Goal: Task Accomplishment & Management: Use online tool/utility

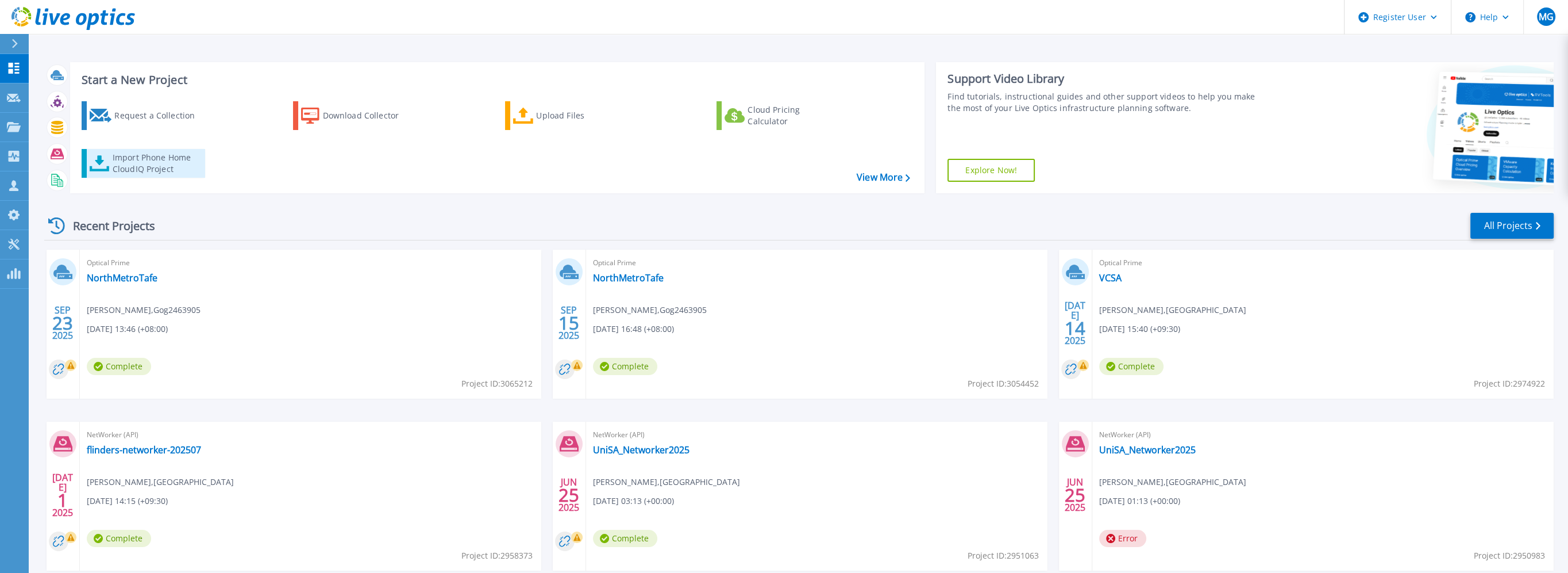
click at [146, 155] on div "Import Phone Home CloudIQ Project" at bounding box center [157, 163] width 90 height 23
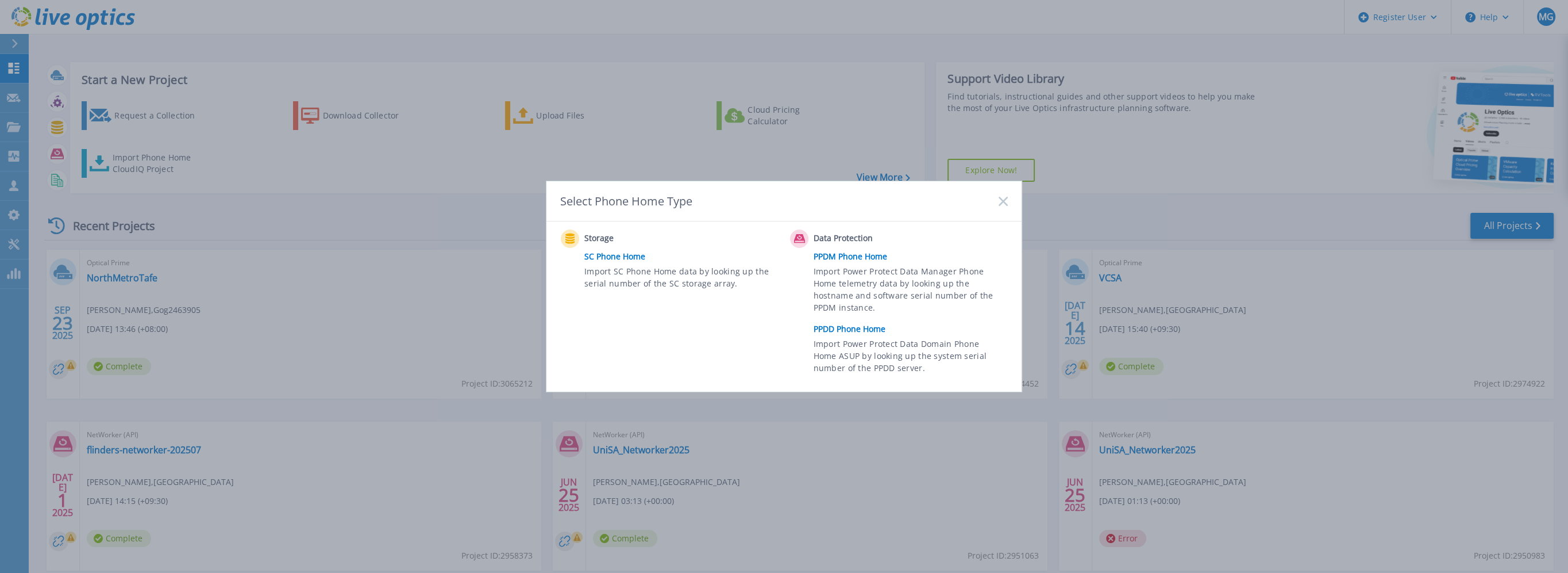
click at [838, 257] on link "PPDM Phone Home" at bounding box center [914, 256] width 200 height 17
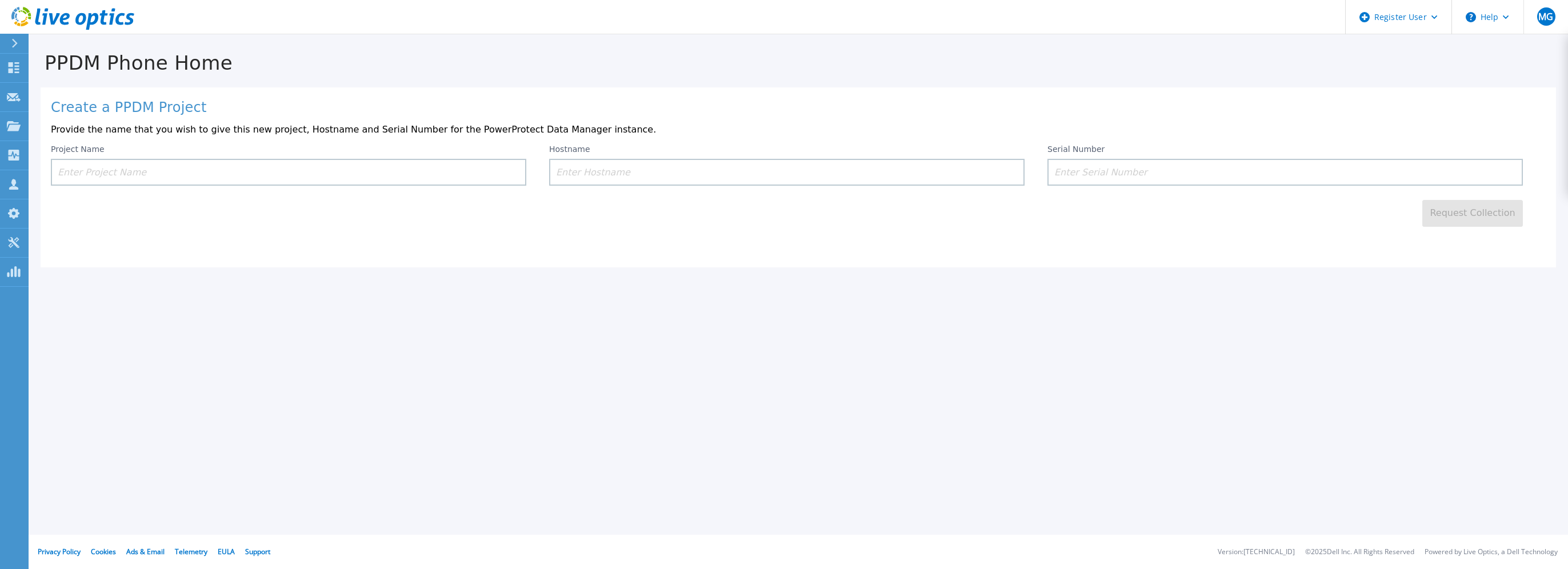
click at [318, 166] on input at bounding box center [289, 172] width 476 height 27
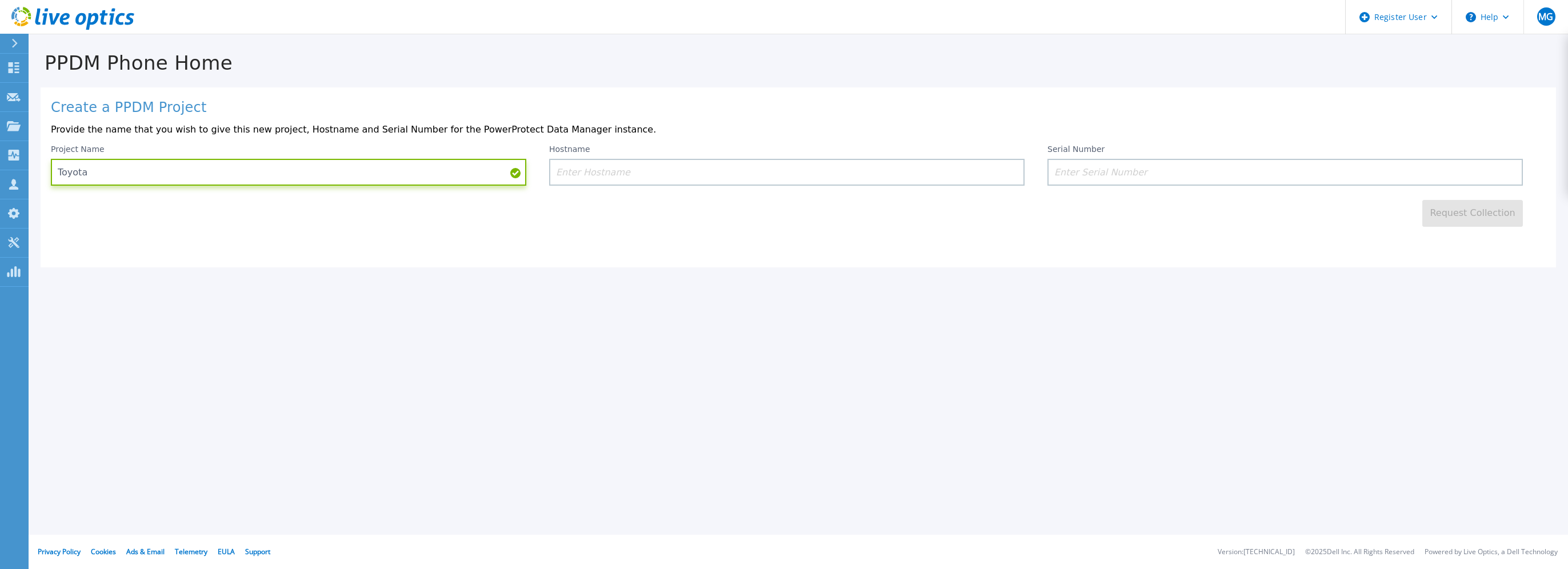
type input "Toyota"
click at [647, 169] on input at bounding box center [787, 172] width 476 height 27
paste input "nccppdmba01"
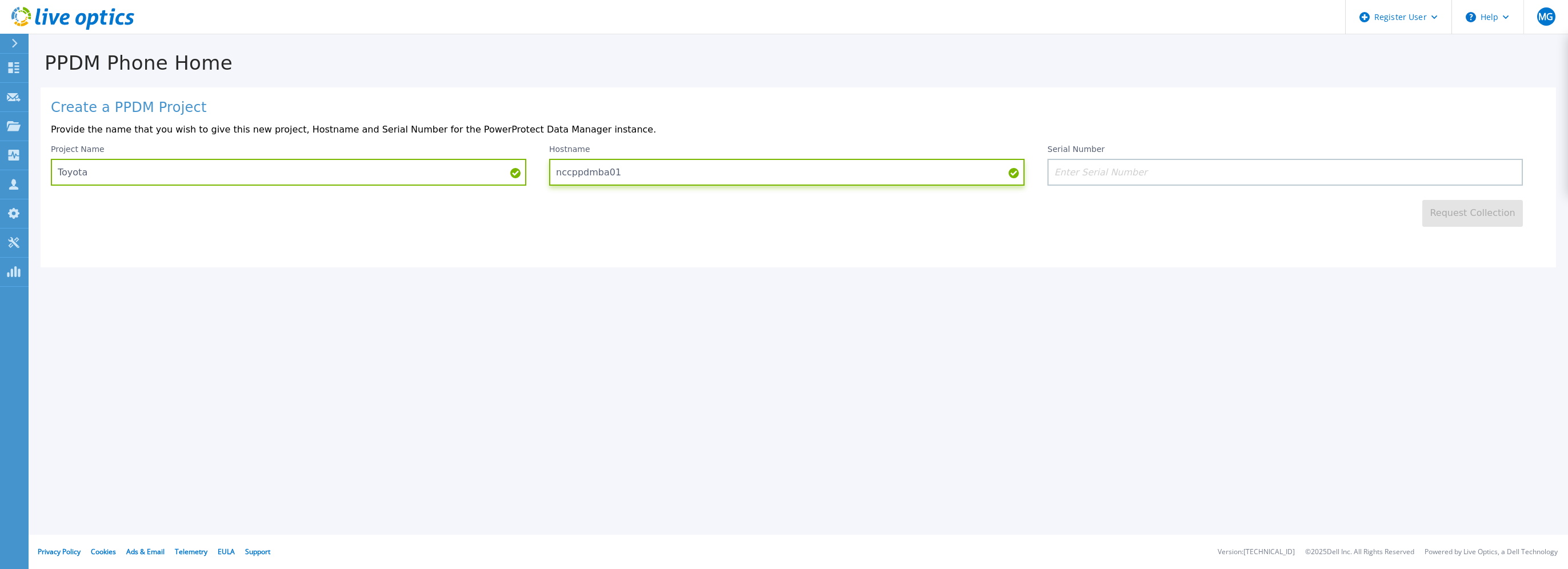
type input "nccppdmba01"
click at [1198, 169] on input at bounding box center [1286, 172] width 476 height 27
paste input "ELMPPD0423N4XV"
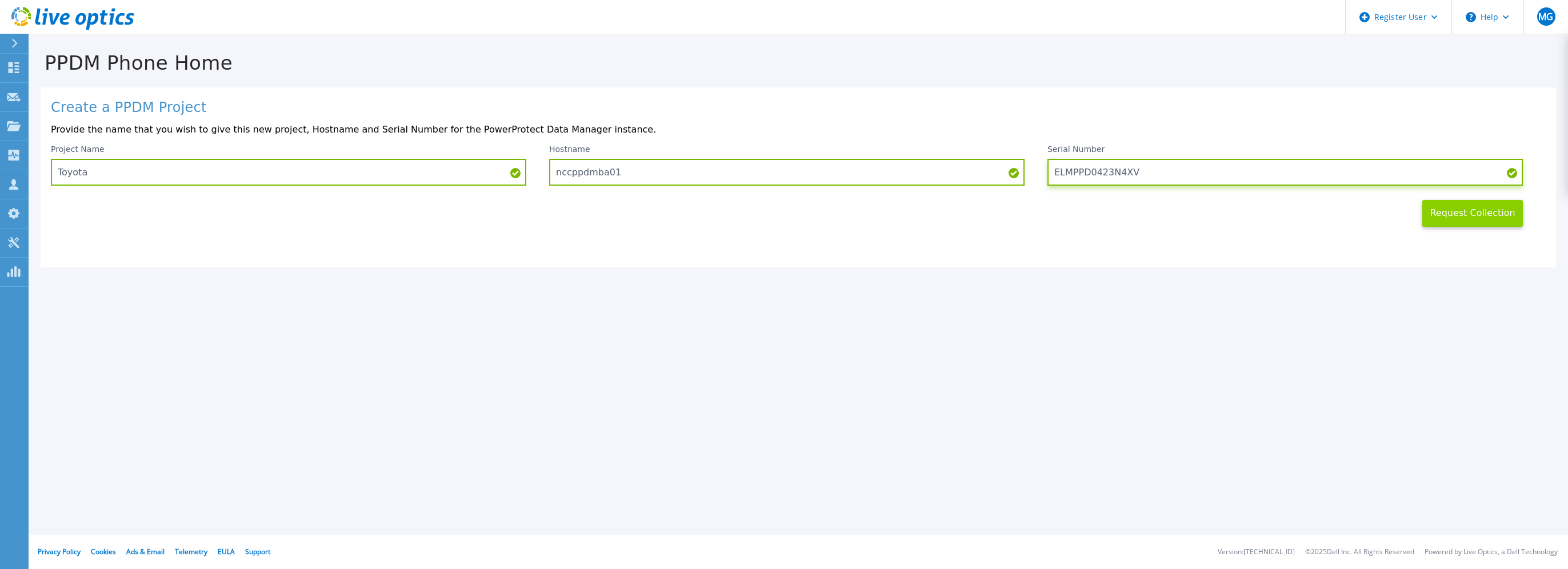
type input "ELMPPD0423N4XV"
click at [1439, 211] on button "Request Collection" at bounding box center [1473, 213] width 100 height 27
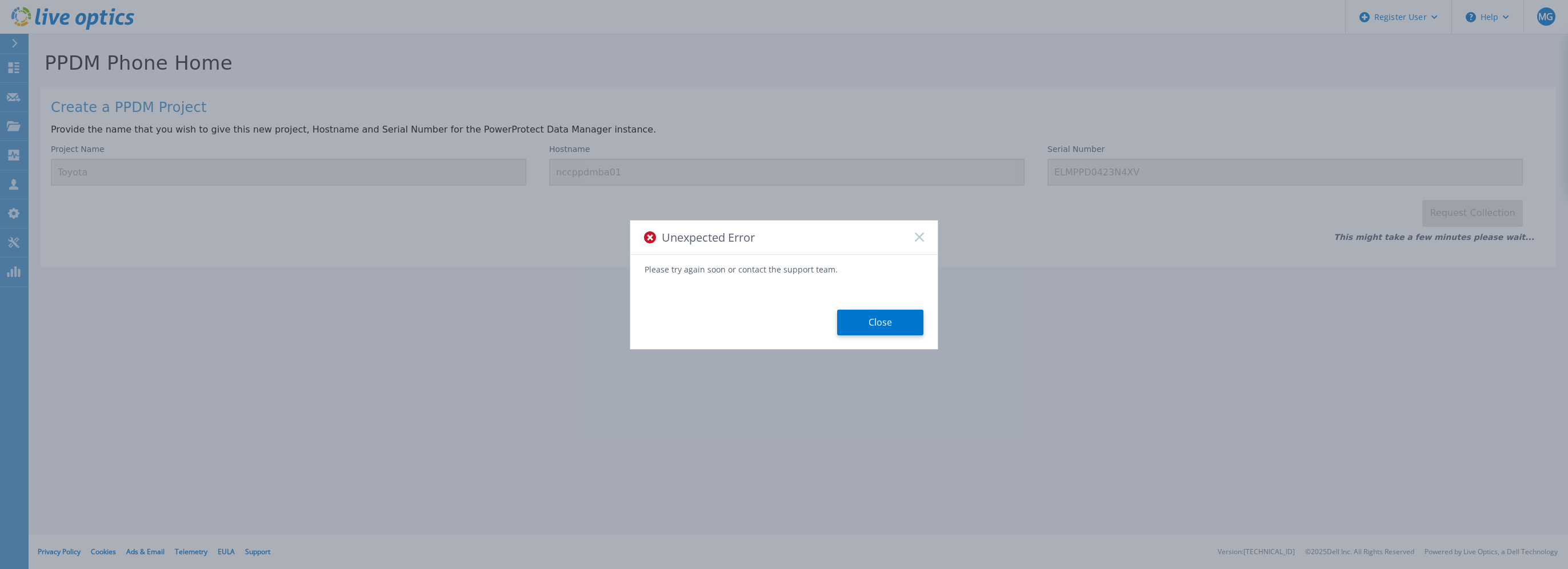
click at [901, 312] on button "Close" at bounding box center [880, 322] width 86 height 26
